Goal: Task Accomplishment & Management: Complete application form

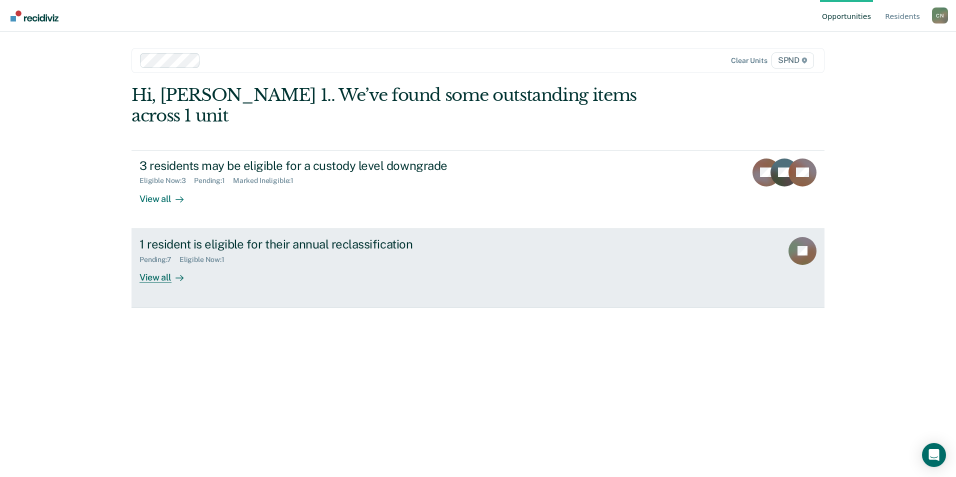
click at [148, 263] on div "View all" at bounding box center [167, 272] width 56 height 19
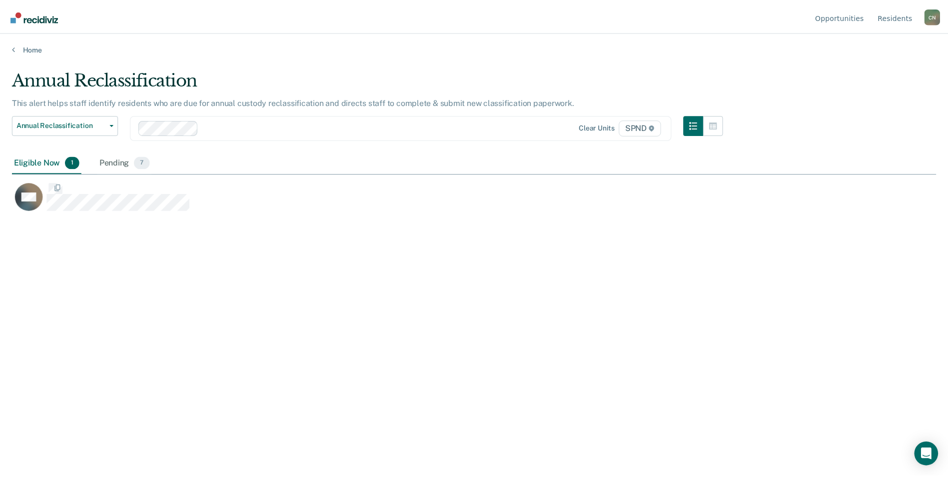
scroll to position [325, 924]
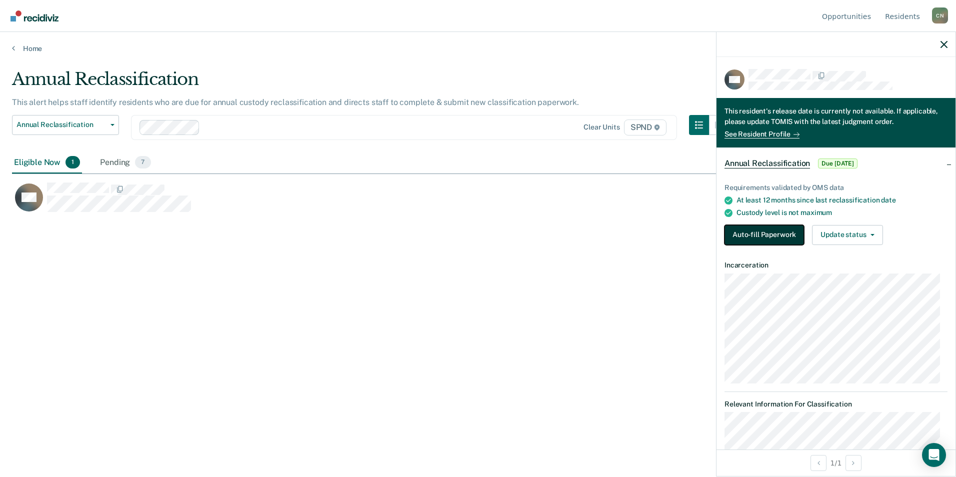
click at [770, 230] on button "Auto-fill Paperwork" at bounding box center [763, 235] width 79 height 20
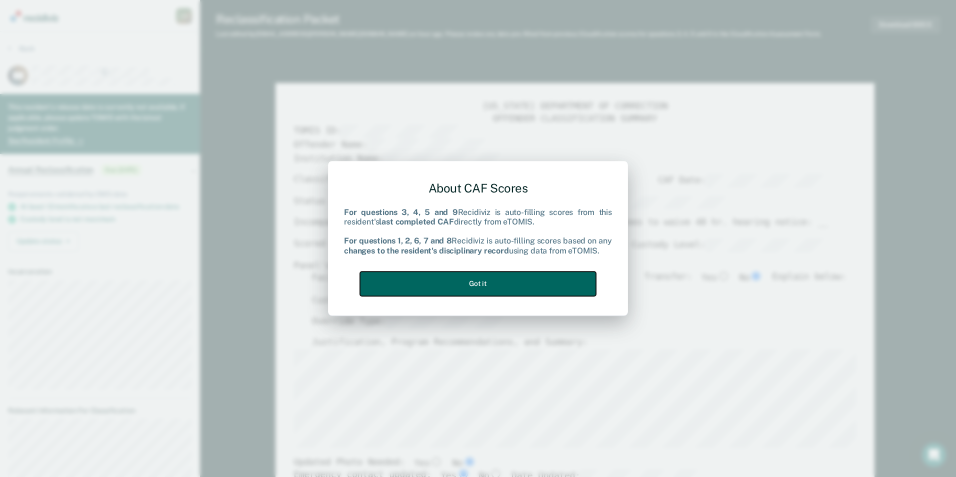
drag, startPoint x: 493, startPoint y: 274, endPoint x: 480, endPoint y: 269, distance: 13.9
click at [492, 273] on button "Got it" at bounding box center [478, 283] width 236 height 24
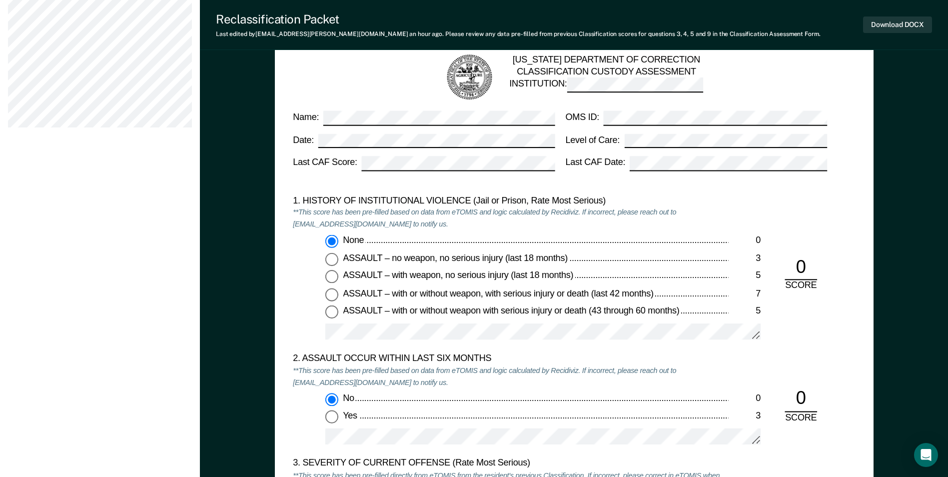
scroll to position [650, 0]
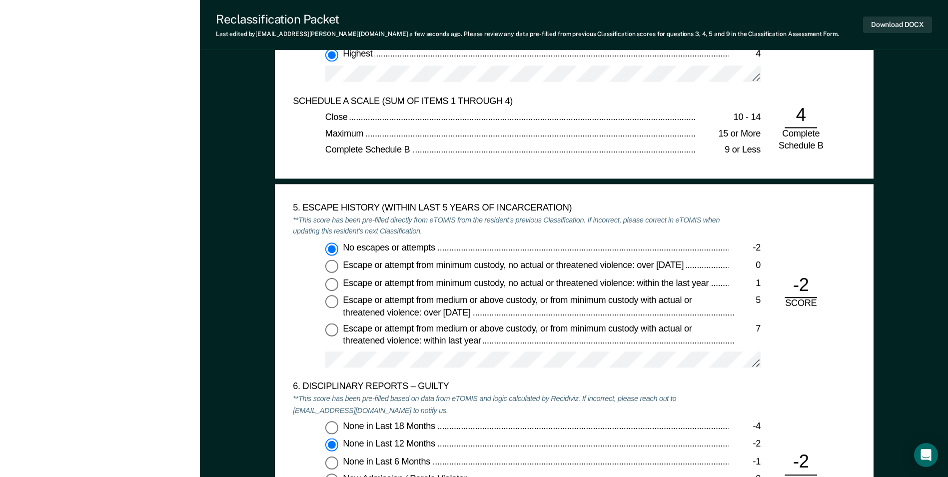
scroll to position [1500, 0]
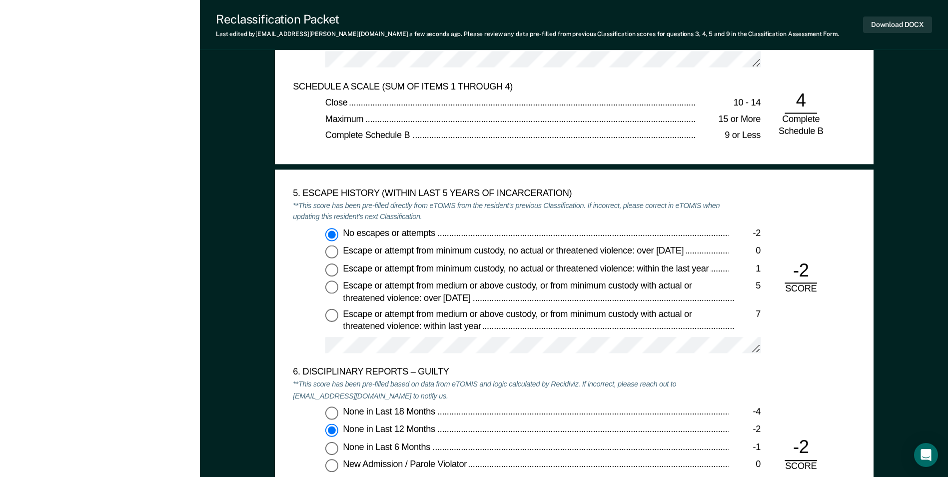
click at [434, 232] on span "No escapes or attempts" at bounding box center [390, 233] width 94 height 10
click at [338, 232] on input "No escapes or attempts -2" at bounding box center [331, 234] width 13 height 13
drag, startPoint x: 435, startPoint y: 231, endPoint x: 343, endPoint y: 235, distance: 92.0
click at [343, 235] on div "No escapes or attempts" at bounding box center [535, 234] width 385 height 12
drag, startPoint x: 343, startPoint y: 235, endPoint x: 350, endPoint y: 233, distance: 7.6
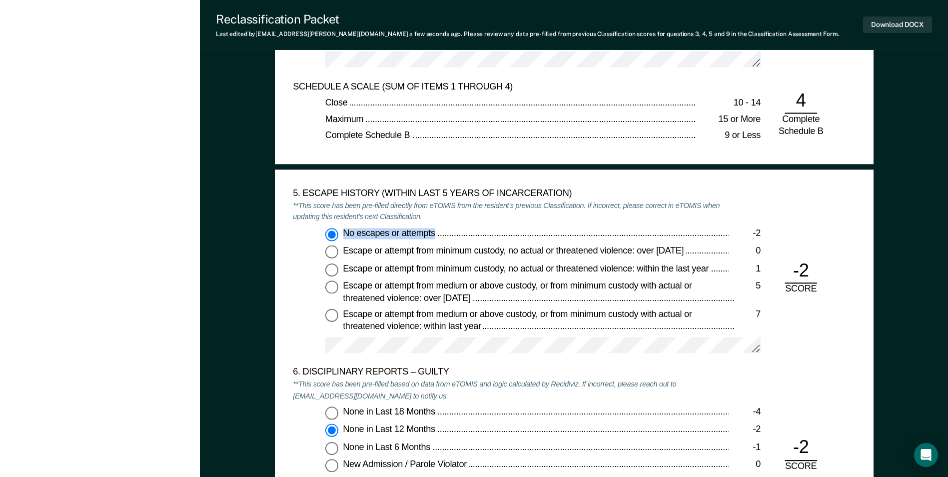
copy span "No escapes or attempts"
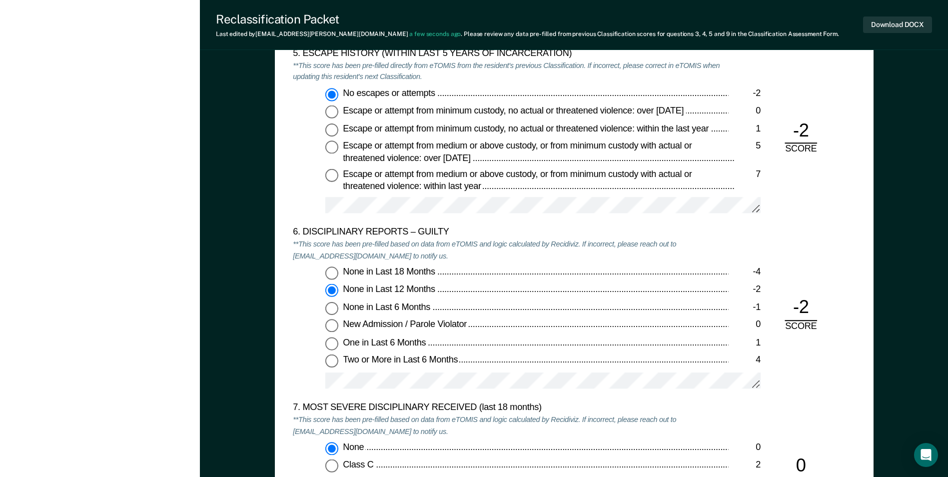
scroll to position [1650, 0]
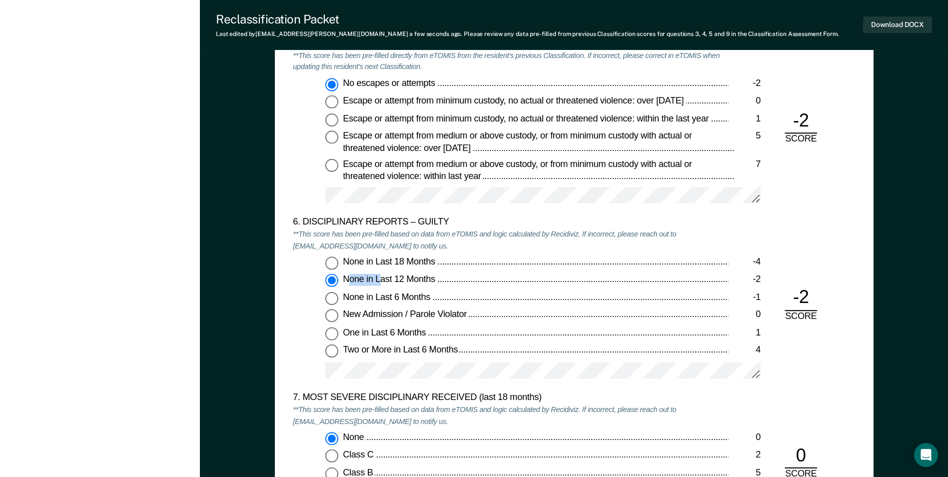
drag, startPoint x: 346, startPoint y: 279, endPoint x: 381, endPoint y: 282, distance: 34.6
click at [381, 282] on span "None in Last 12 Months" at bounding box center [390, 279] width 94 height 10
click at [338, 282] on input "None in Last 12 Months -2" at bounding box center [331, 280] width 13 height 13
drag, startPoint x: 437, startPoint y: 277, endPoint x: 344, endPoint y: 277, distance: 93.0
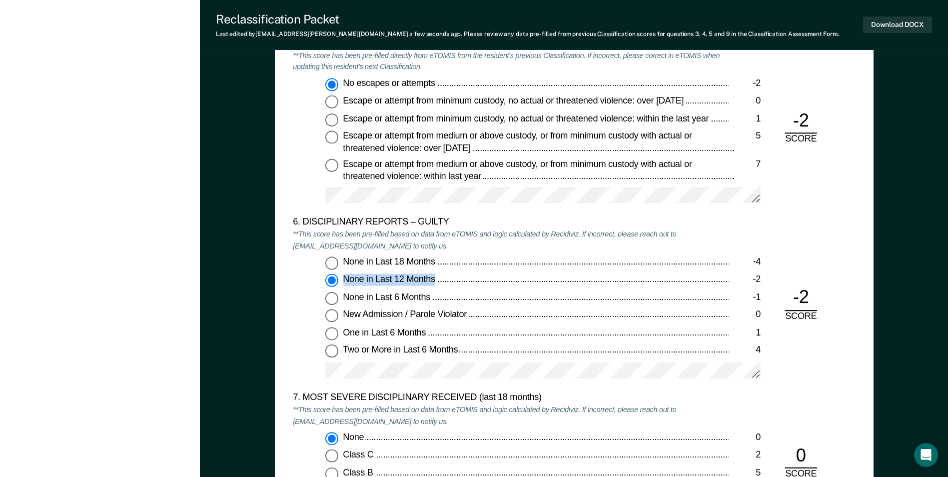
click at [344, 277] on div "None in Last 12 Months" at bounding box center [535, 280] width 385 height 12
drag, startPoint x: 344, startPoint y: 277, endPoint x: 353, endPoint y: 279, distance: 8.7
copy span "None in Last 12 Months"
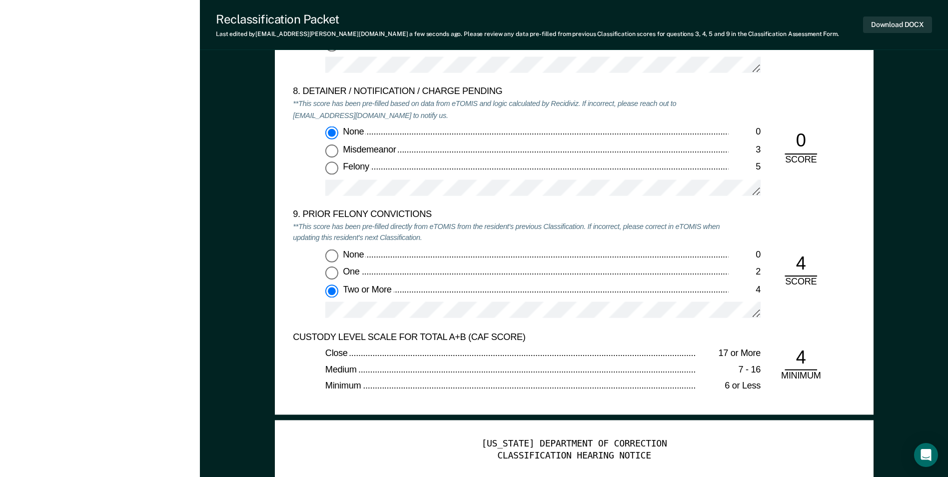
scroll to position [2099, 0]
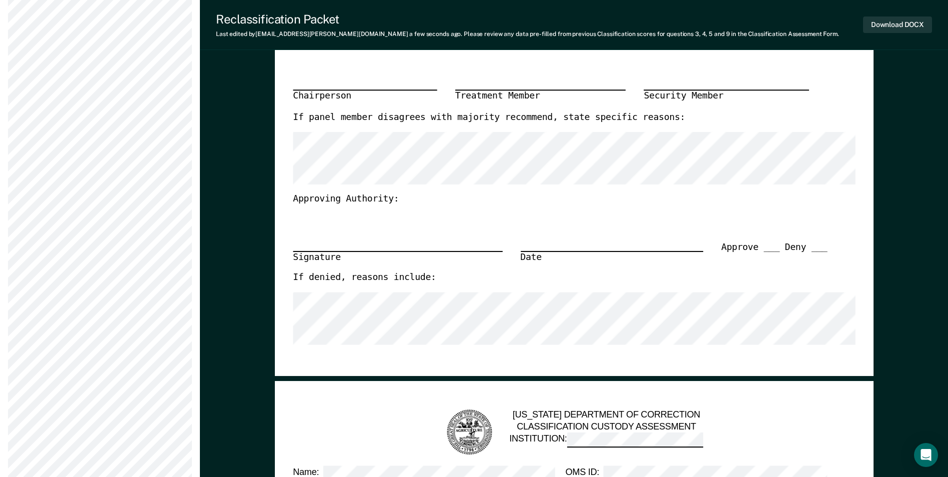
scroll to position [550, 0]
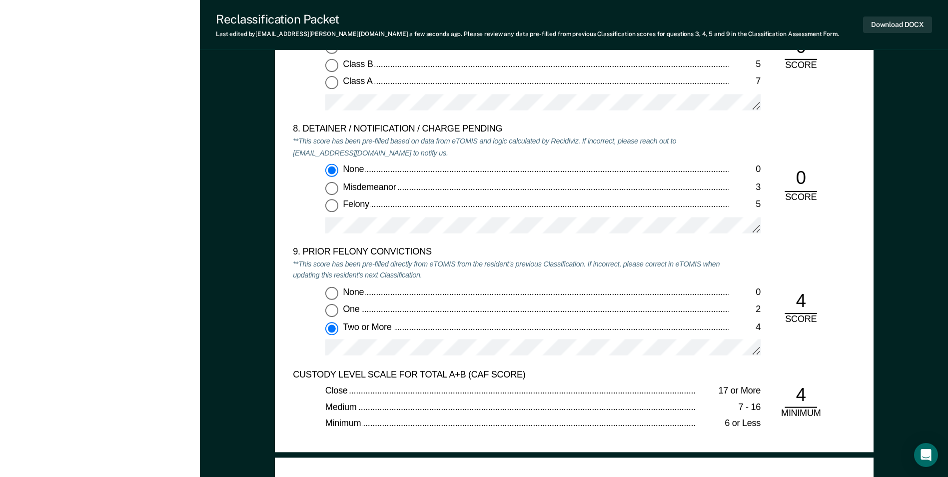
scroll to position [2199, 0]
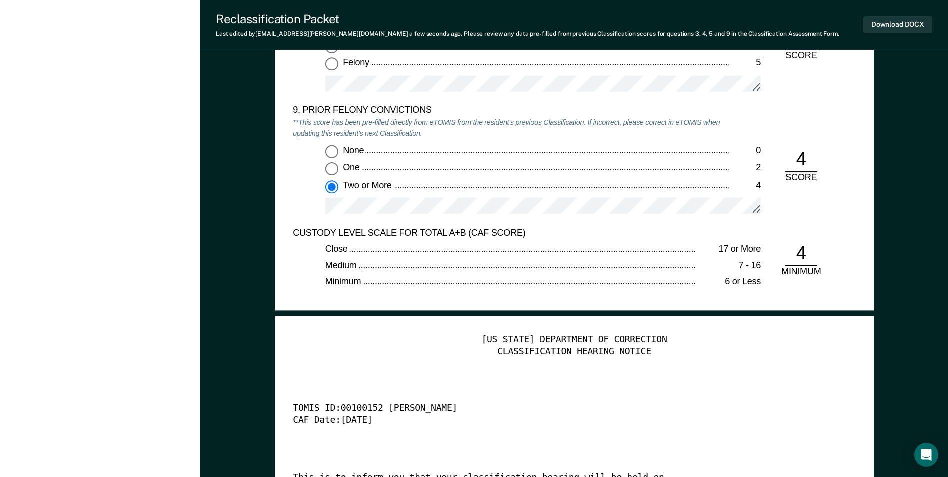
click at [441, 338] on div "TENNESSEE DEPARTMENT OF CORRECTION" at bounding box center [574, 340] width 562 height 12
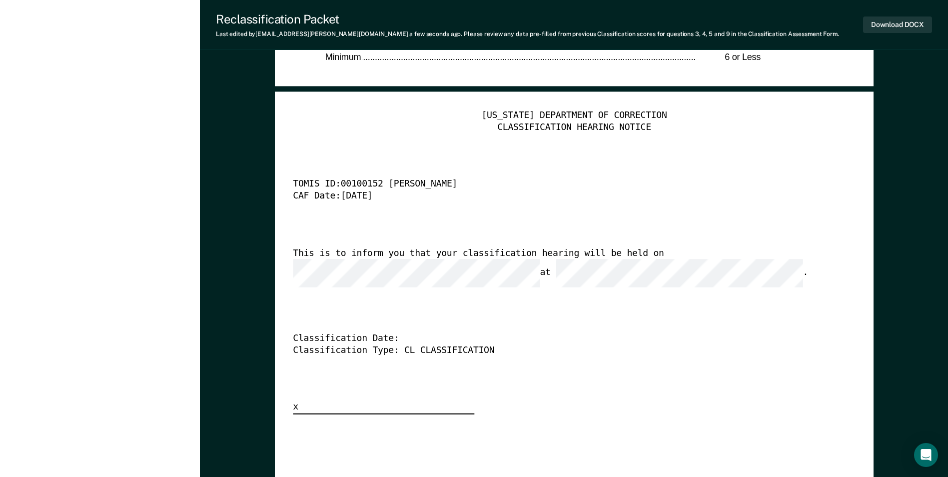
scroll to position [2449, 0]
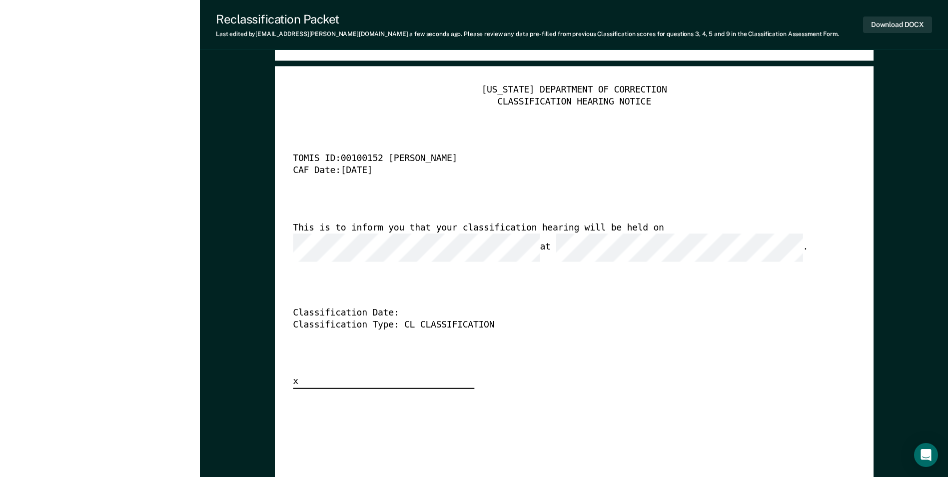
click at [412, 252] on div "TENNESSEE DEPARTMENT OF CORRECTION CLASSIFICATION HEARING NOTICE TOMIS ID: 0010…" at bounding box center [574, 236] width 562 height 304
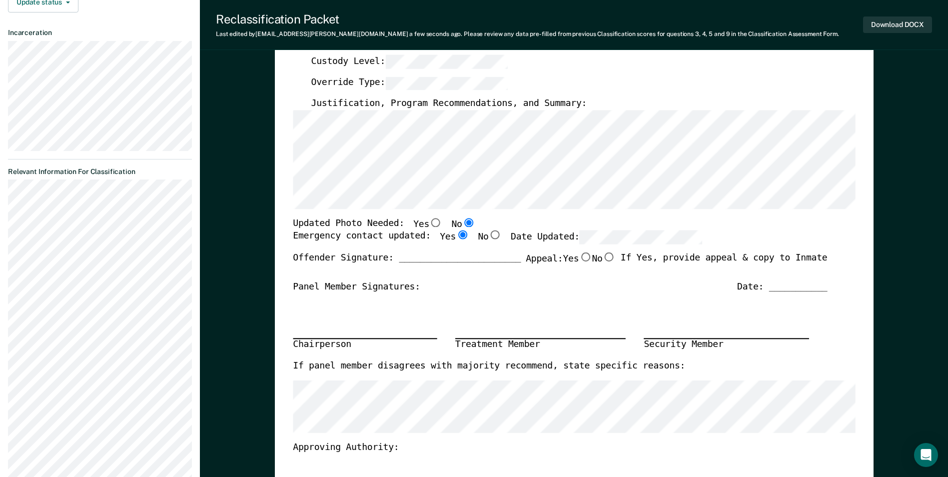
scroll to position [200, 0]
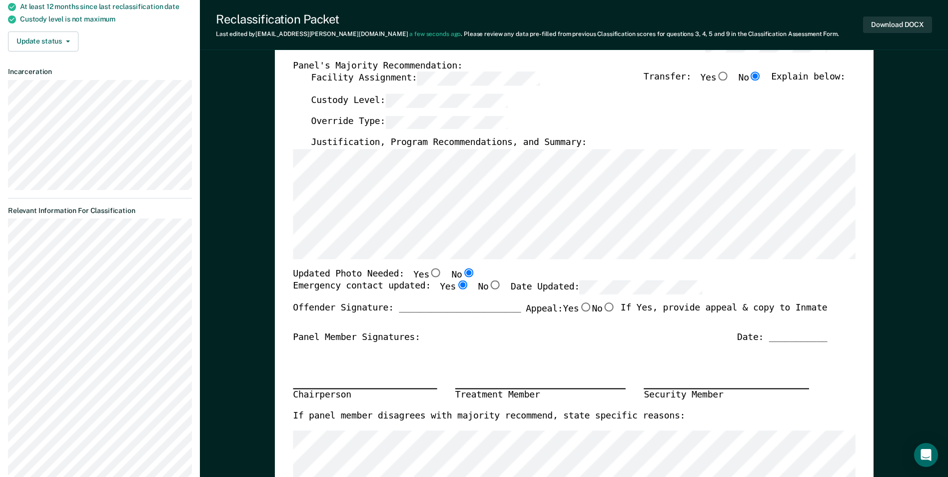
click at [595, 335] on div "Panel Member Signatures: Date: ___________" at bounding box center [560, 337] width 534 height 12
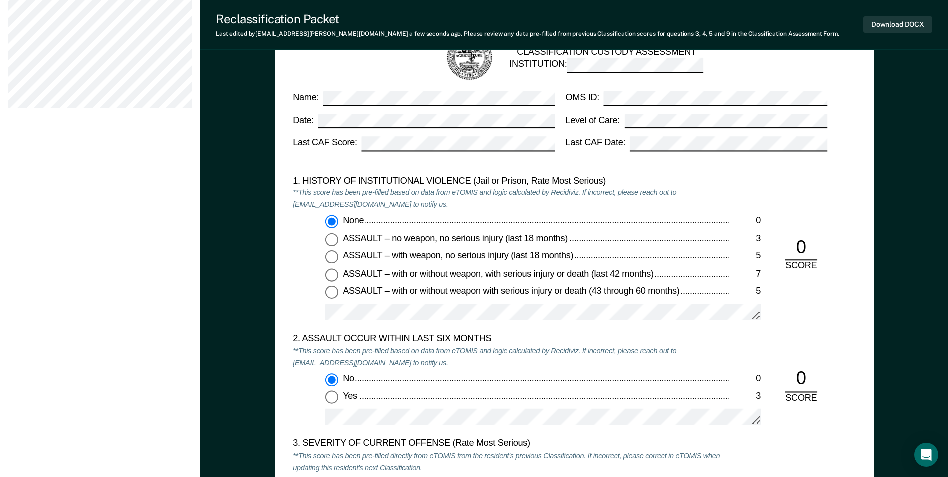
scroll to position [800, 0]
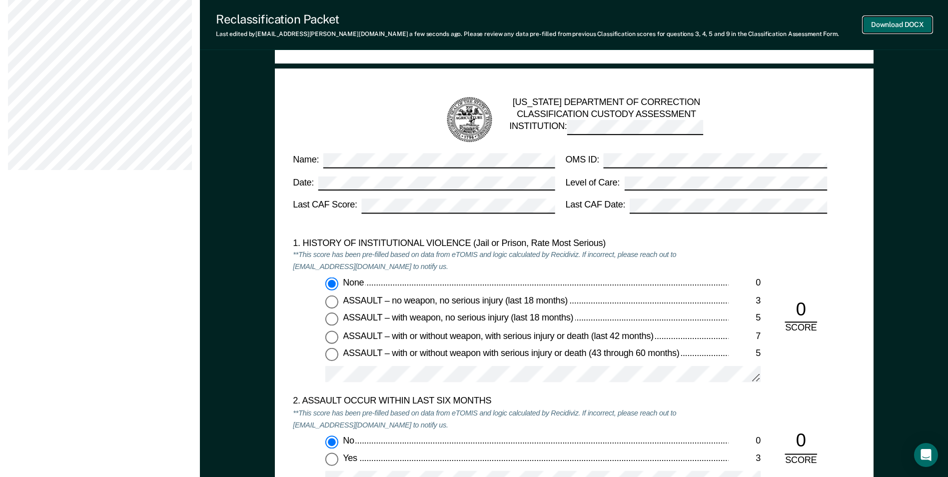
click at [917, 21] on button "Download DOCX" at bounding box center [897, 24] width 69 height 16
type textarea "x"
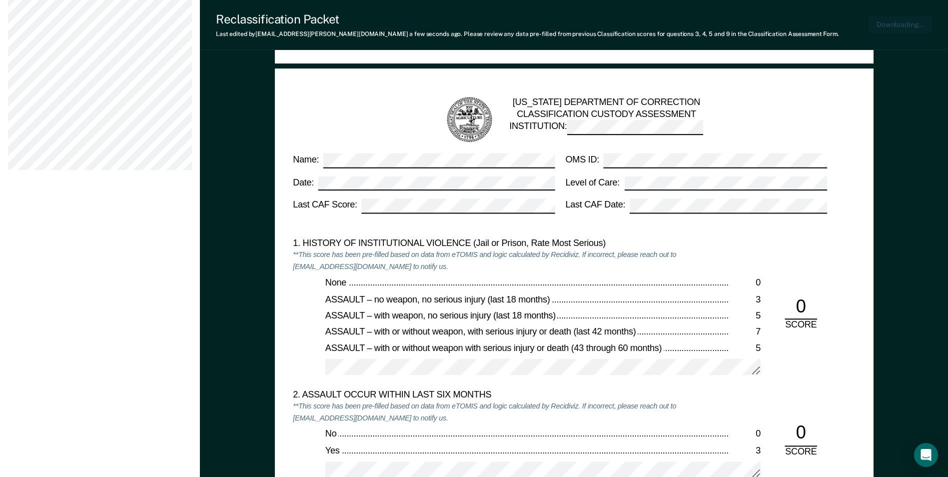
scroll to position [849, 0]
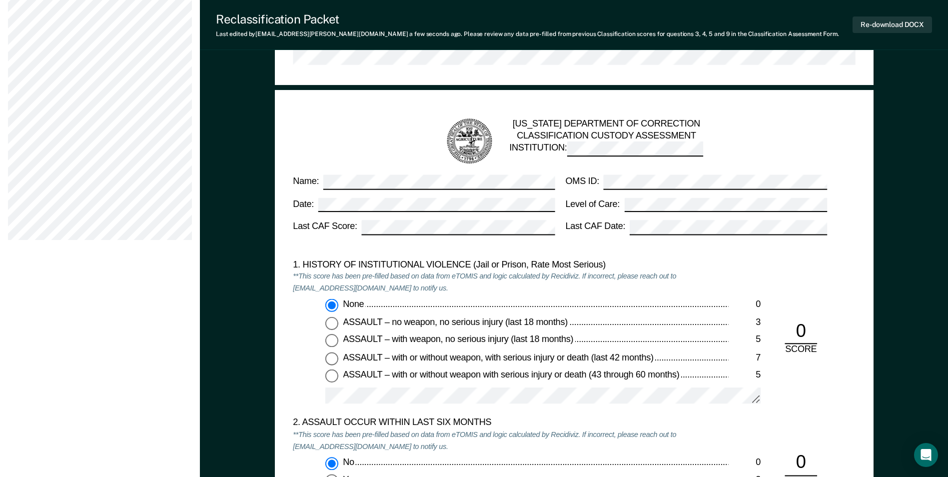
scroll to position [767, 0]
